Goal: Task Accomplishment & Management: Use online tool/utility

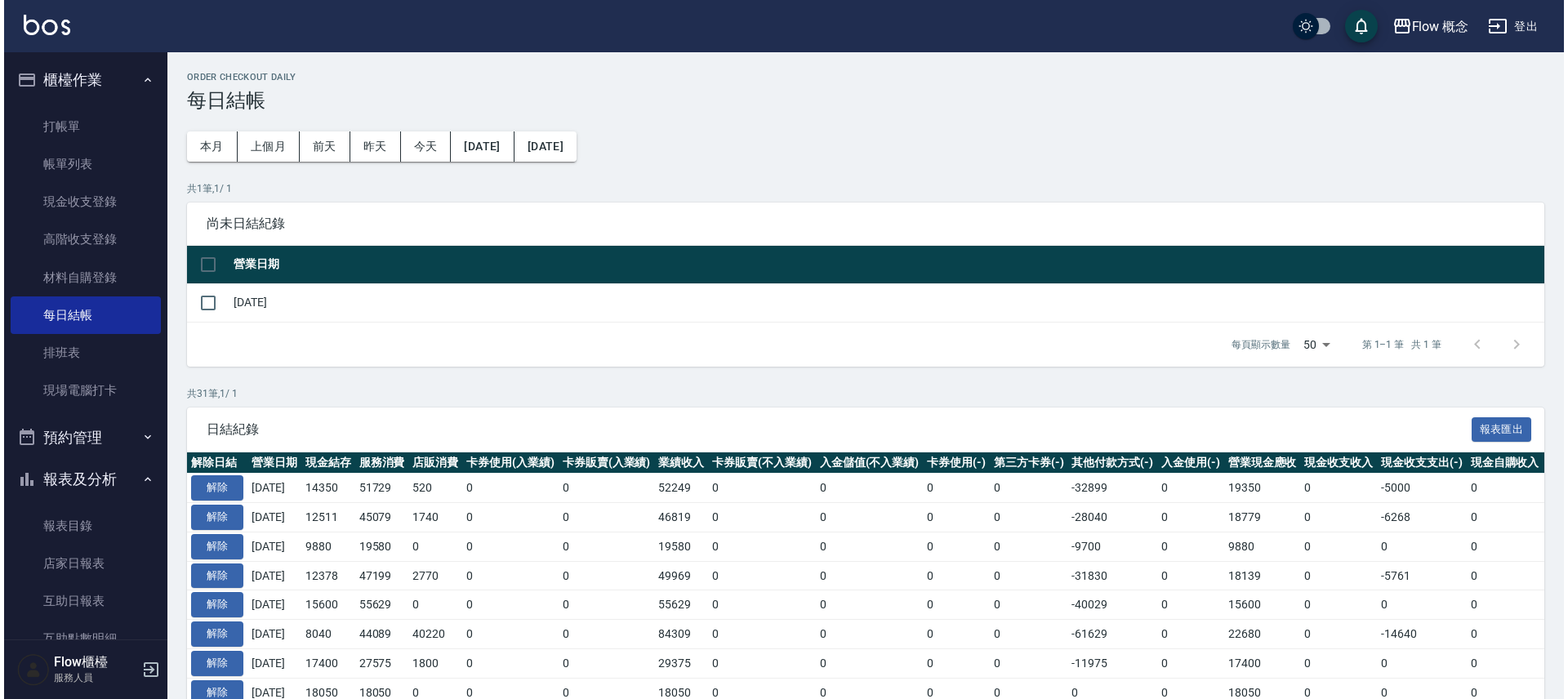
scroll to position [242, 0]
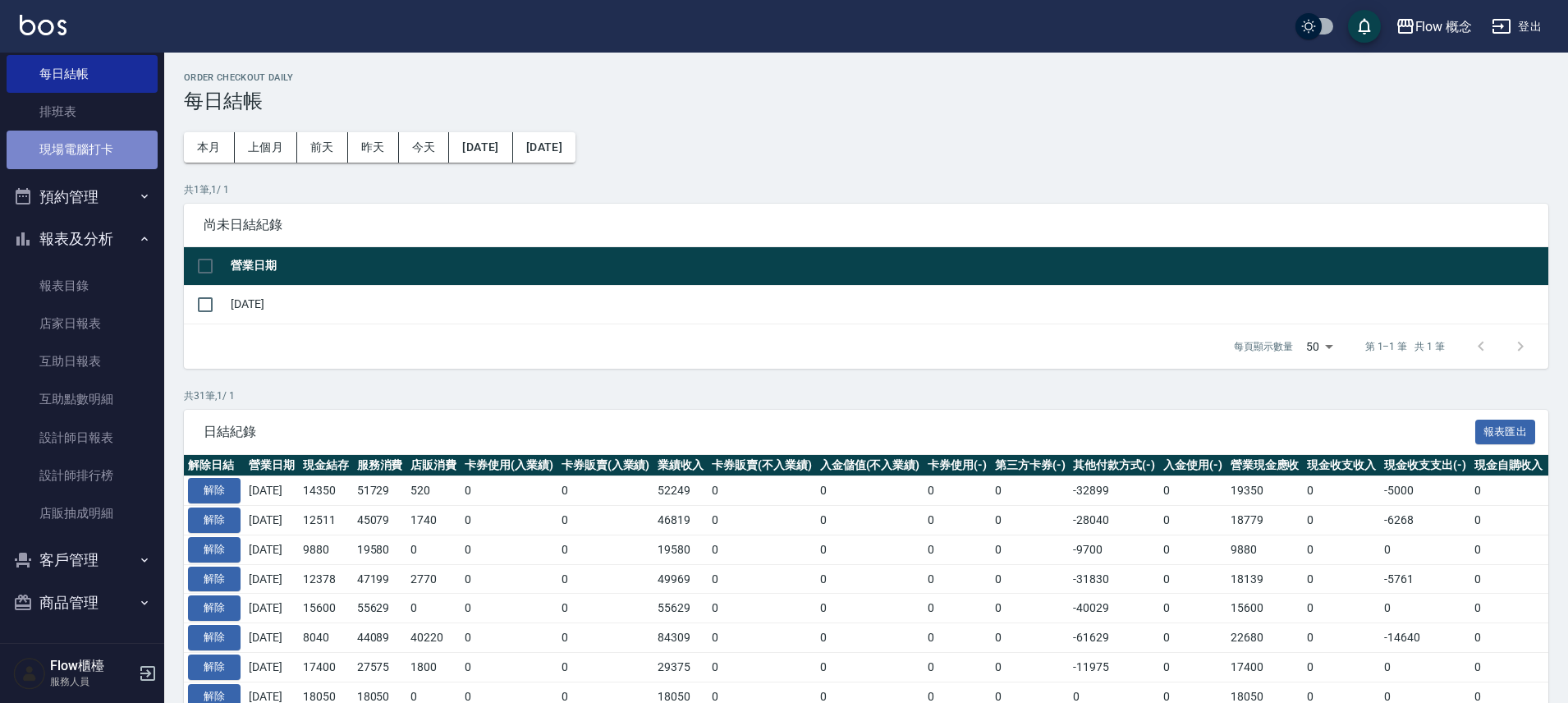
click at [123, 139] on link "現場電腦打卡" at bounding box center [82, 150] width 151 height 38
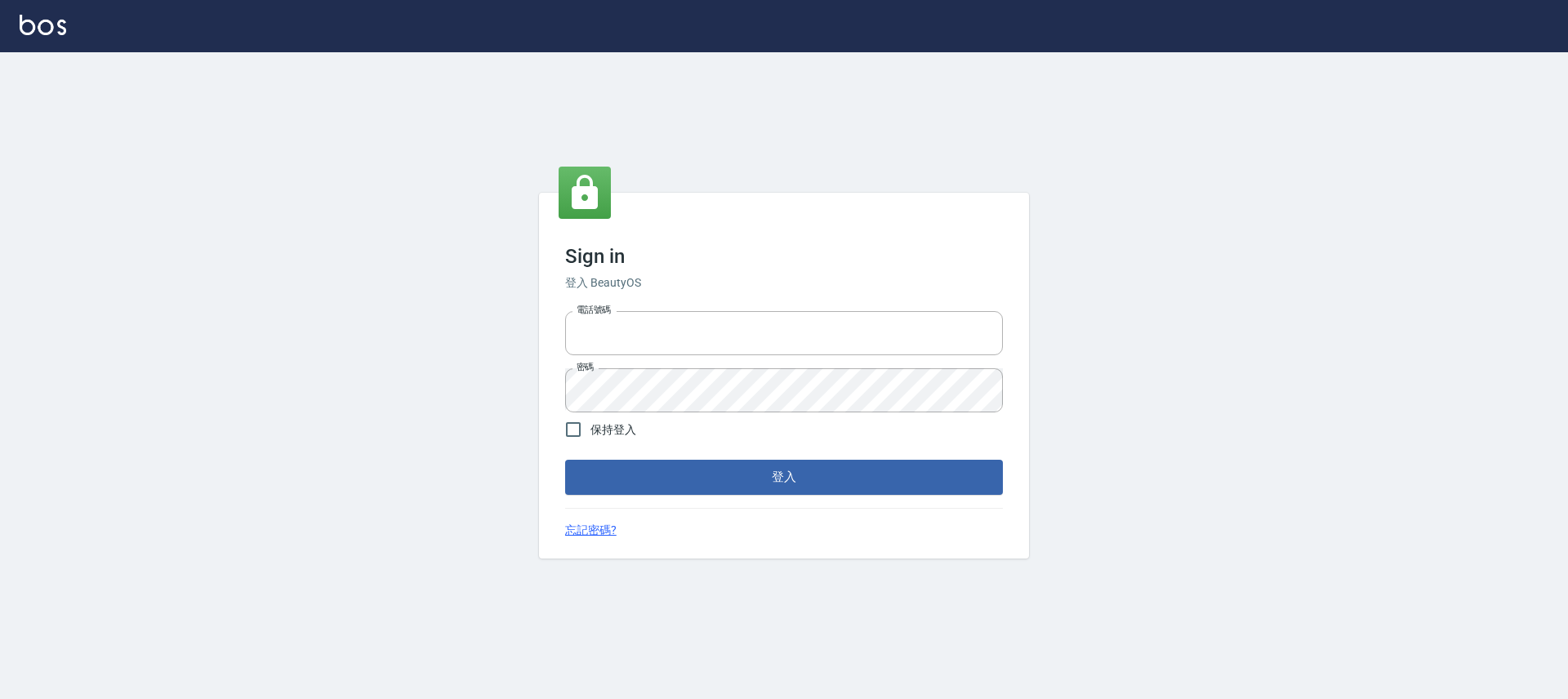
type input "25170116"
click at [819, 458] on form "電話號碼 [PHONE_NUMBER] 電話號碼 密碼 密碼 保持登入 登入" at bounding box center [783, 399] width 437 height 189
click at [805, 482] on button "登入" at bounding box center [783, 477] width 437 height 35
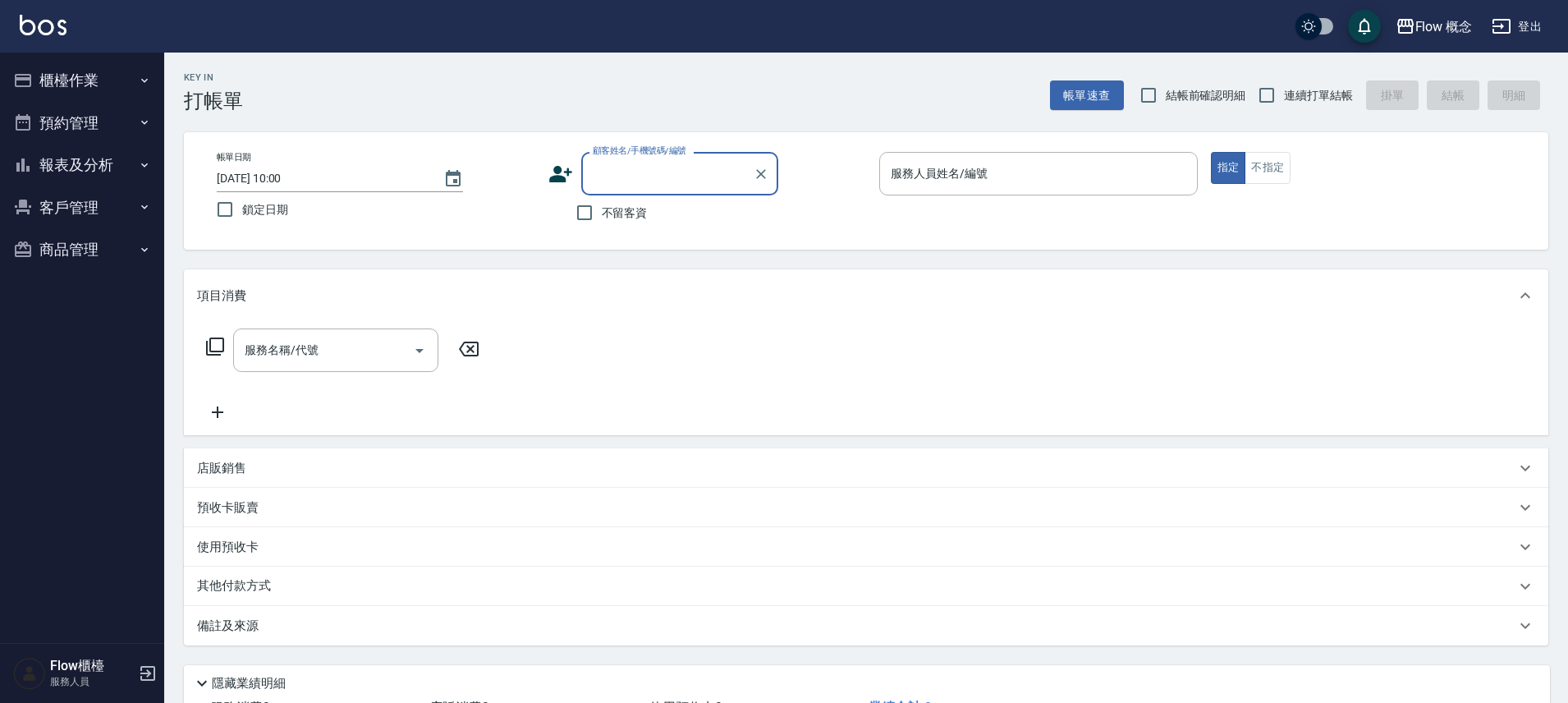
click at [20, 80] on icon "button" at bounding box center [23, 80] width 16 height 13
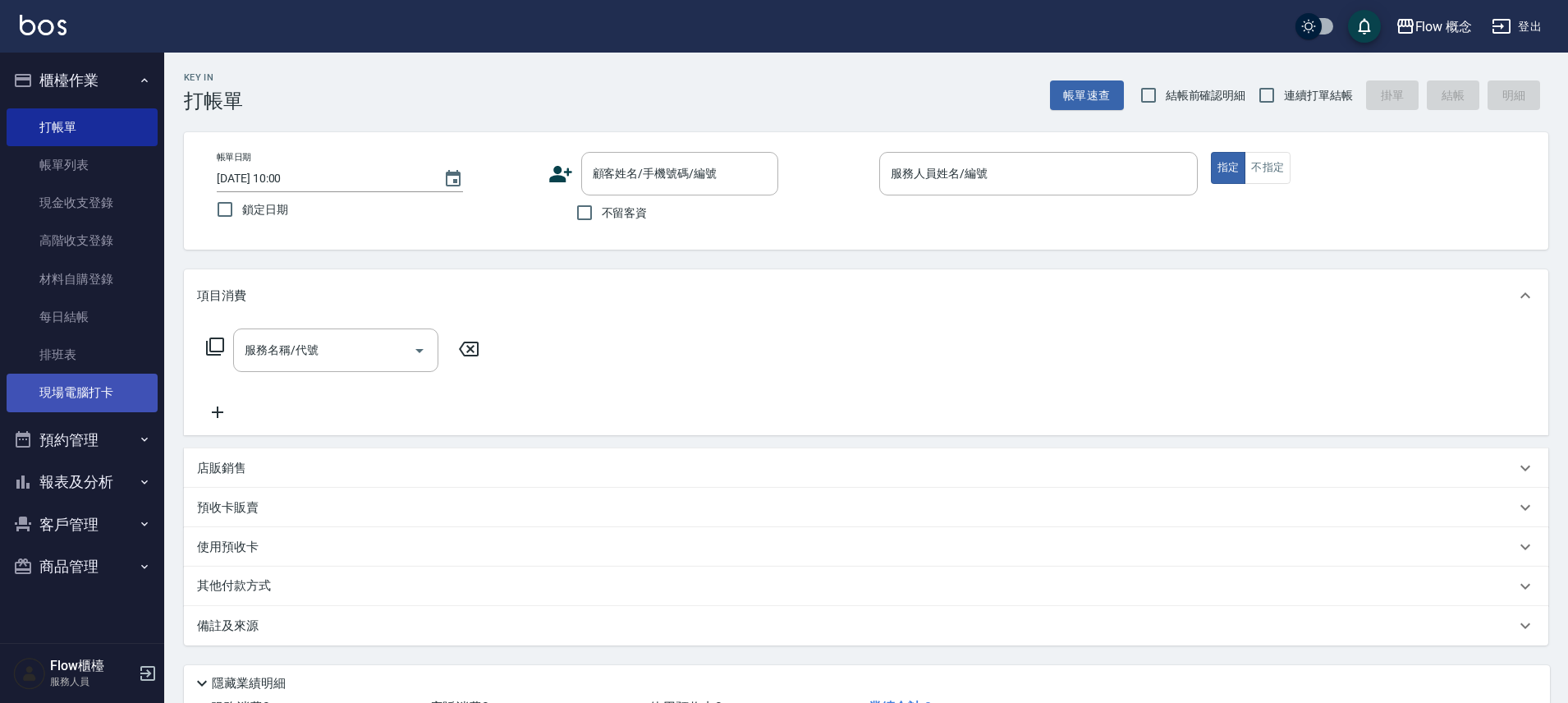
click at [44, 409] on link "現場電腦打卡" at bounding box center [82, 393] width 151 height 38
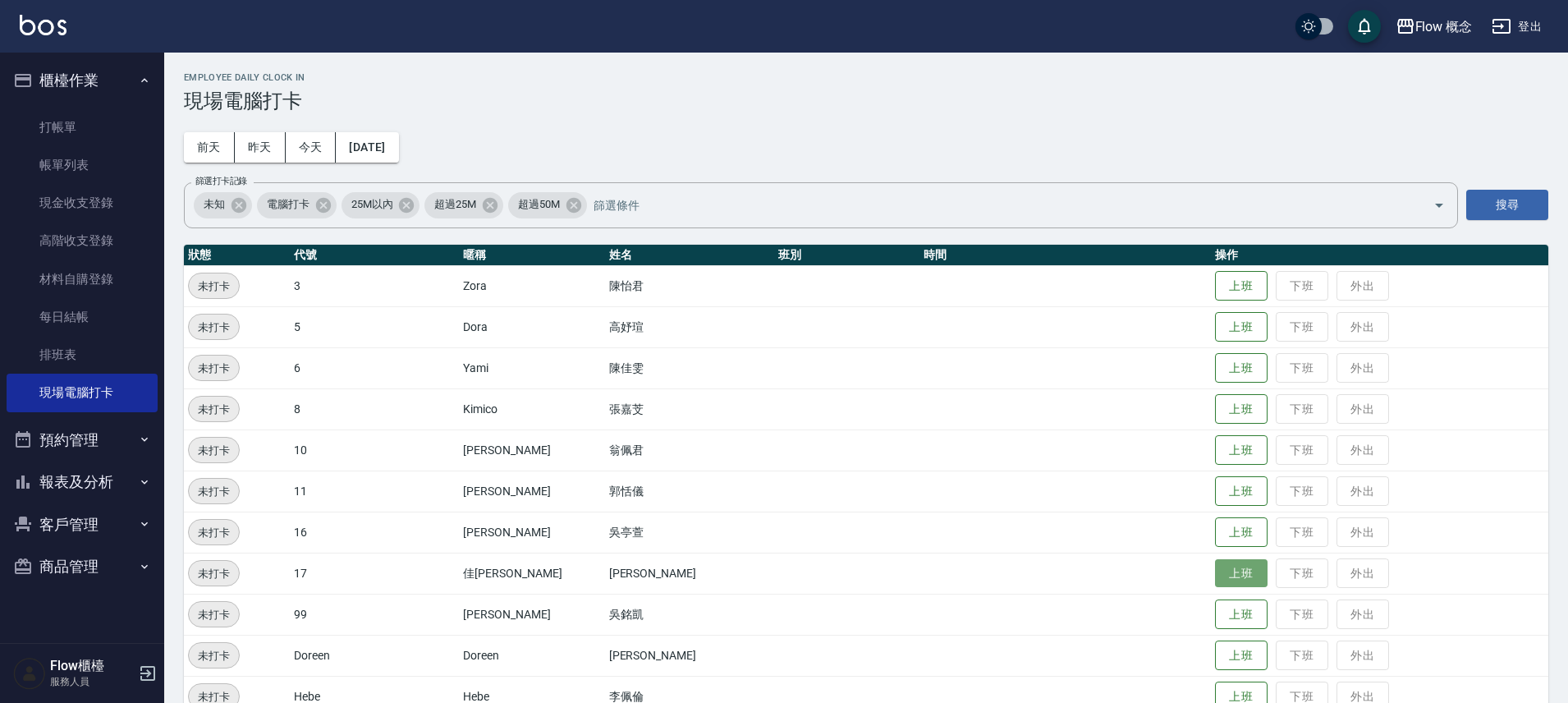
click at [1215, 577] on button "上班" at bounding box center [1241, 574] width 53 height 29
click at [1215, 291] on button "上班" at bounding box center [1241, 286] width 53 height 29
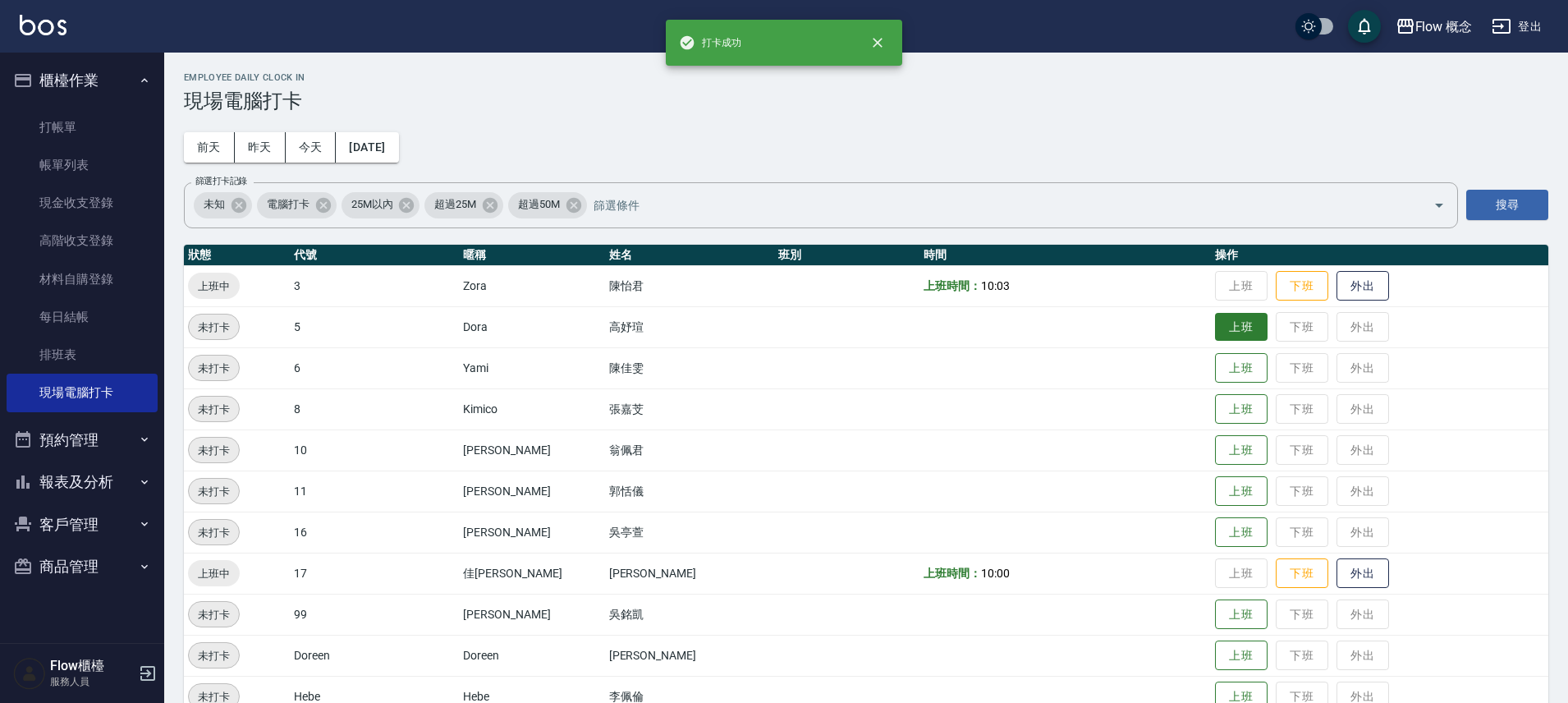
click at [1215, 330] on button "上班" at bounding box center [1241, 327] width 53 height 29
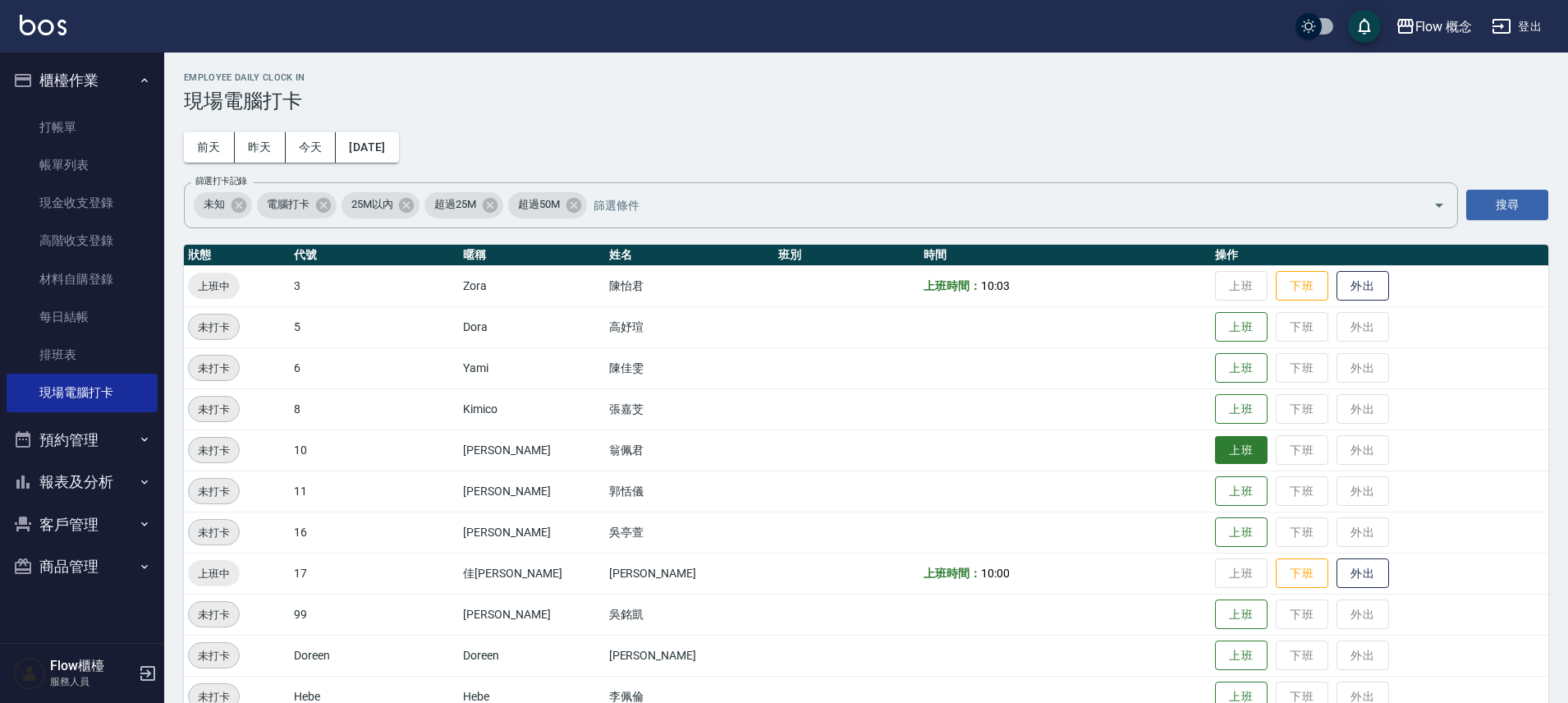
click at [1215, 462] on button "上班" at bounding box center [1241, 450] width 53 height 29
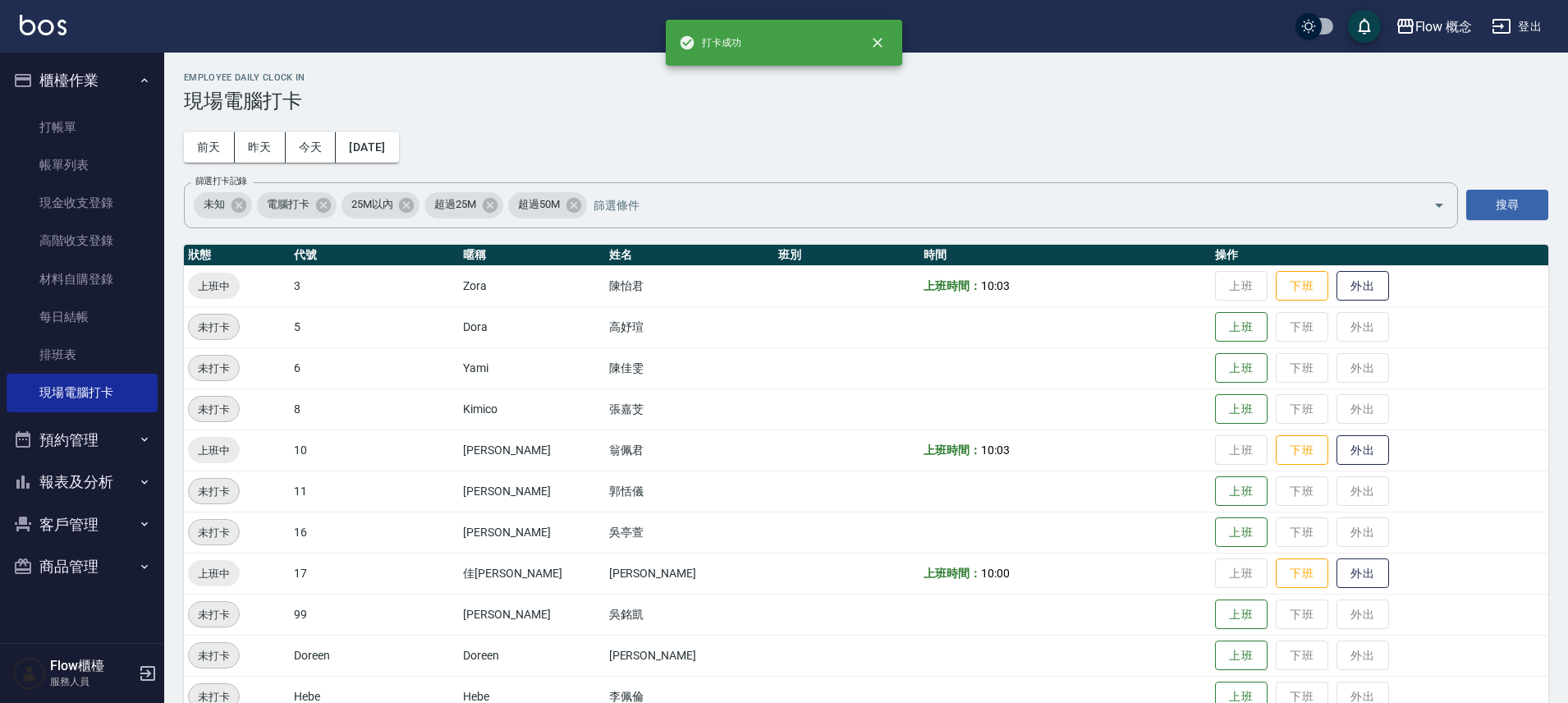
click at [1121, 323] on td at bounding box center [1064, 327] width 291 height 41
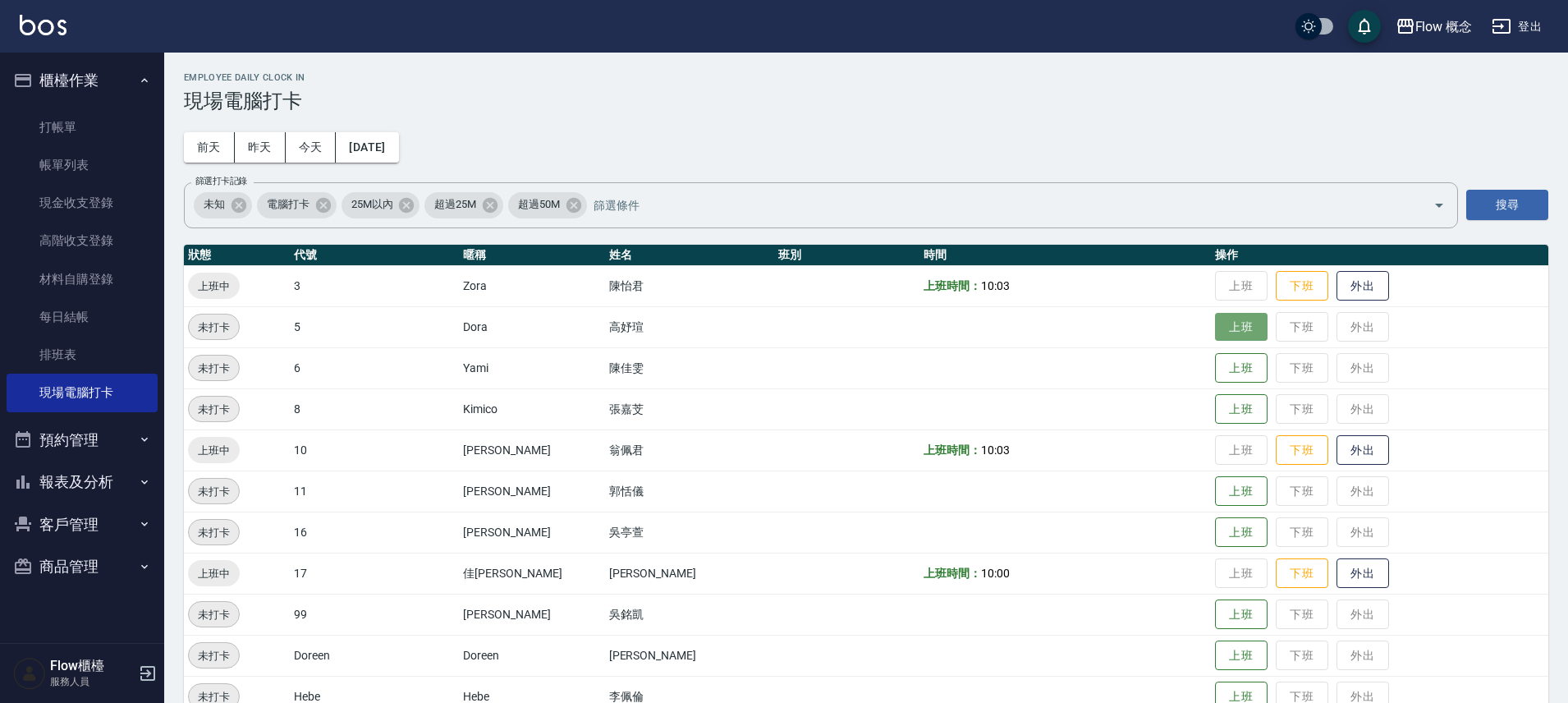
click at [1215, 324] on button "上班" at bounding box center [1241, 327] width 53 height 29
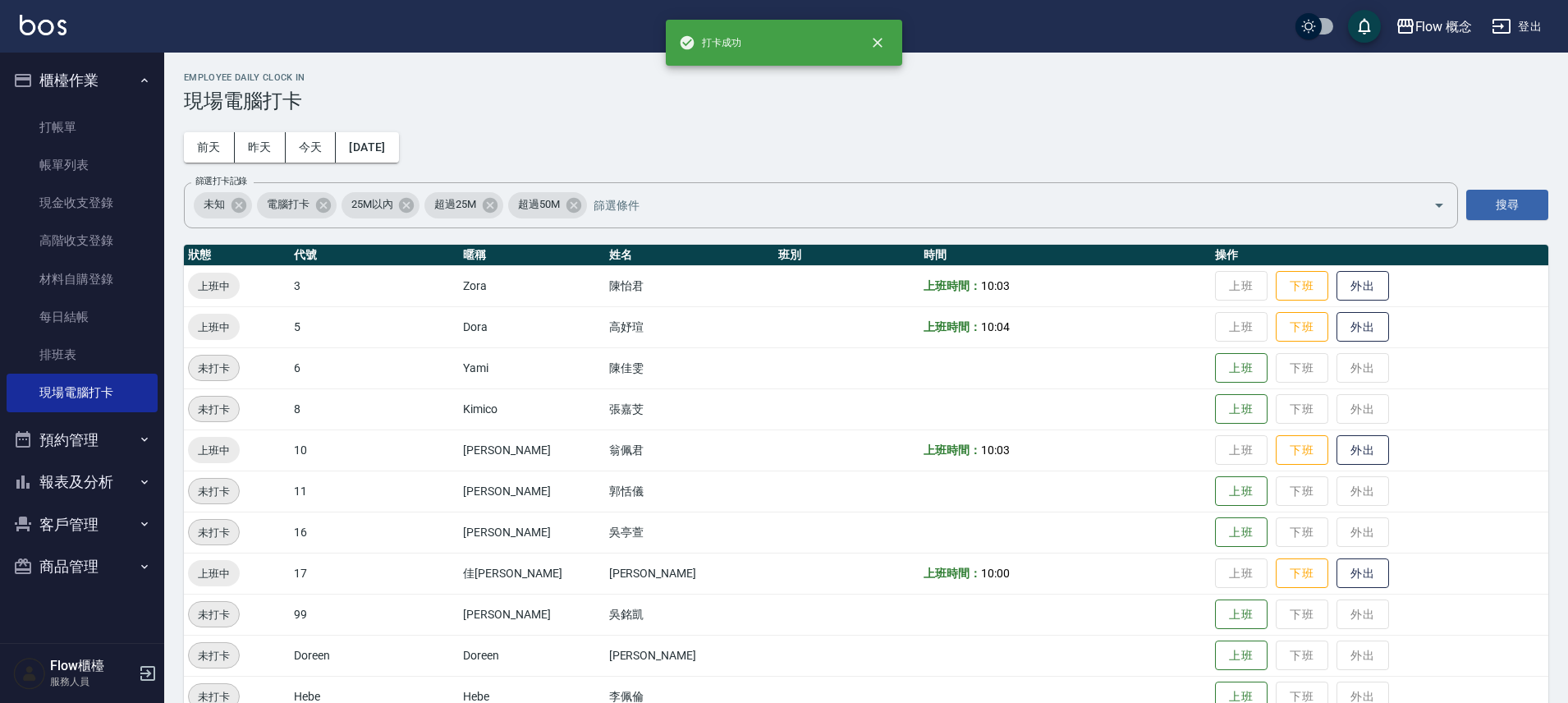
click at [1211, 513] on td "上班 下班 外出" at bounding box center [1380, 532] width 337 height 41
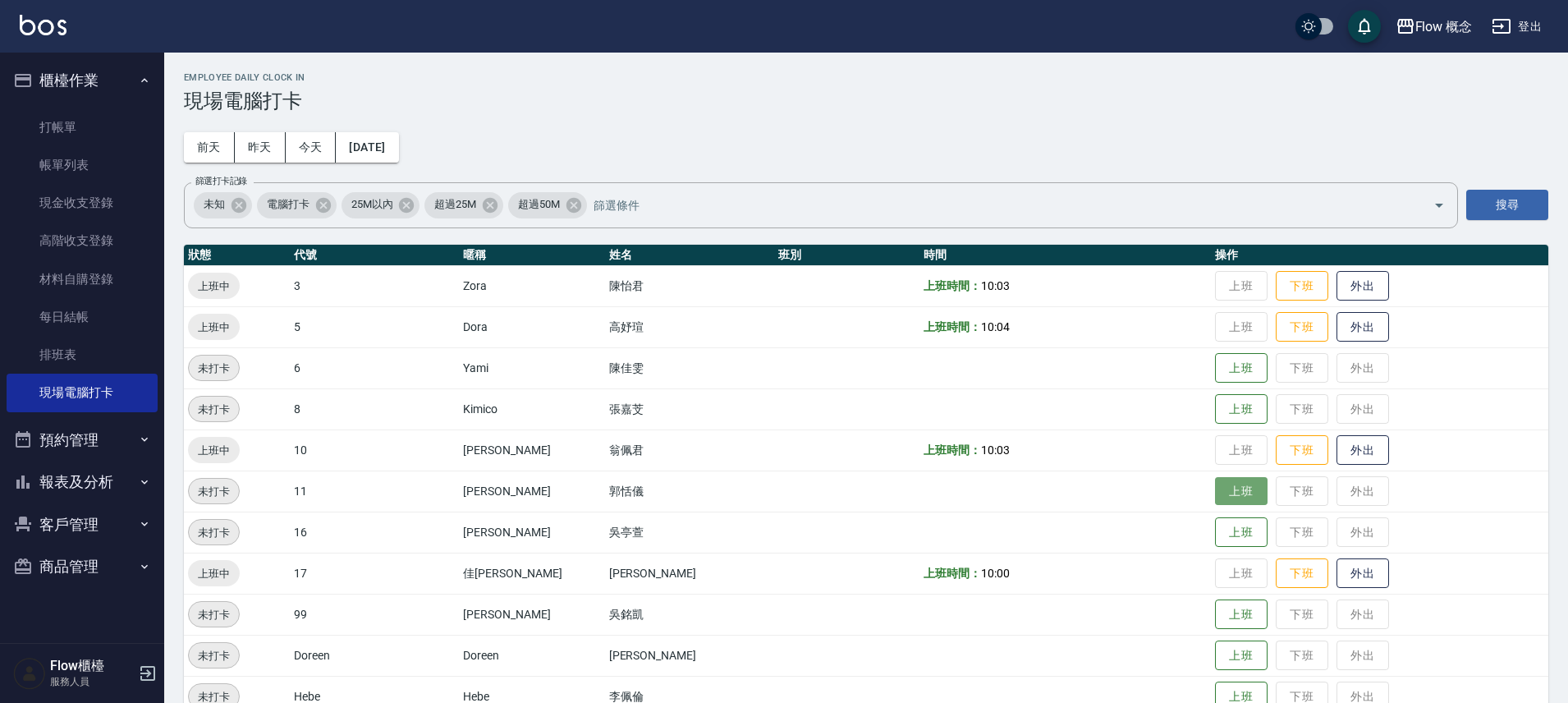
click at [1215, 494] on button "上班" at bounding box center [1241, 492] width 53 height 29
